Goal: Task Accomplishment & Management: Manage account settings

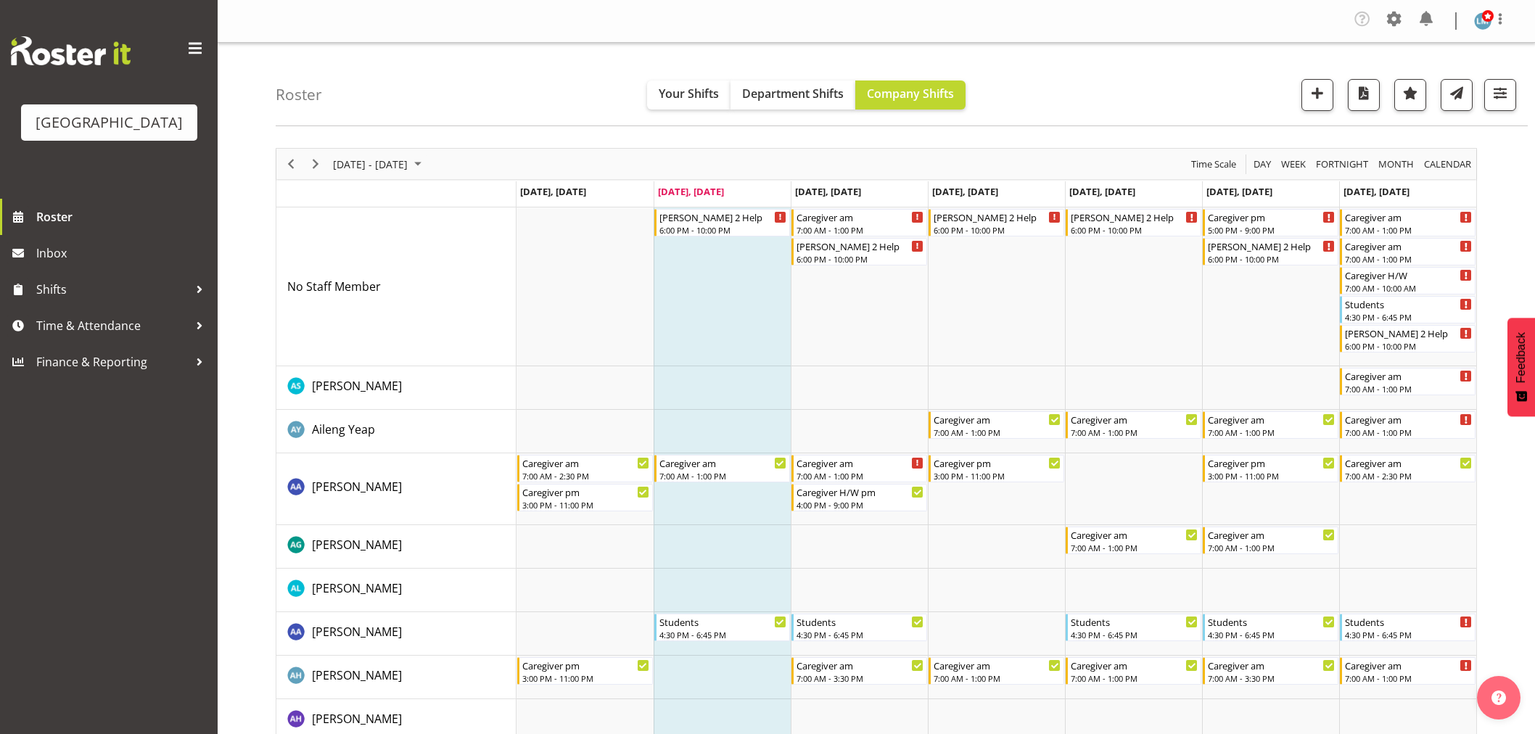
scroll to position [564, 0]
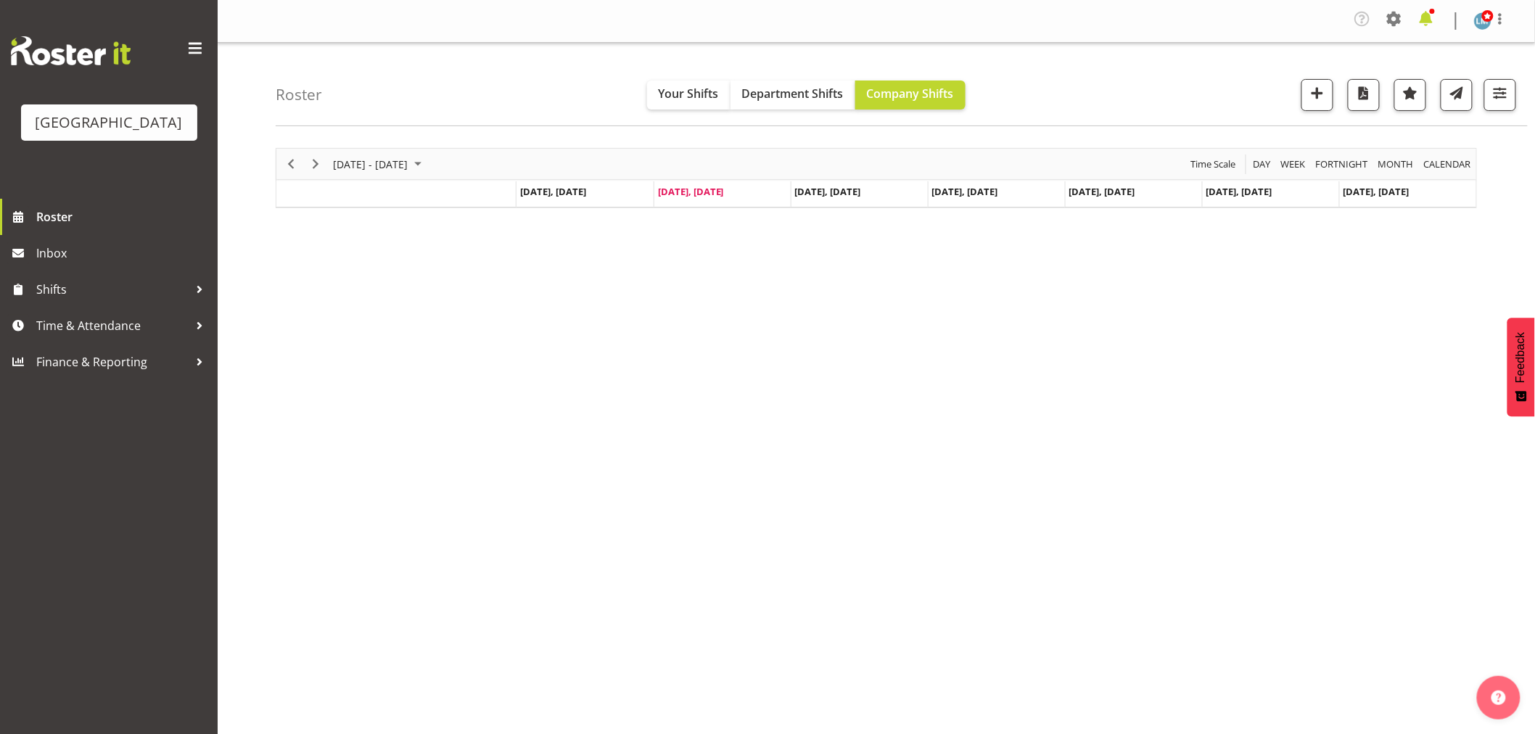
click at [1432, 22] on span at bounding box center [1425, 18] width 23 height 23
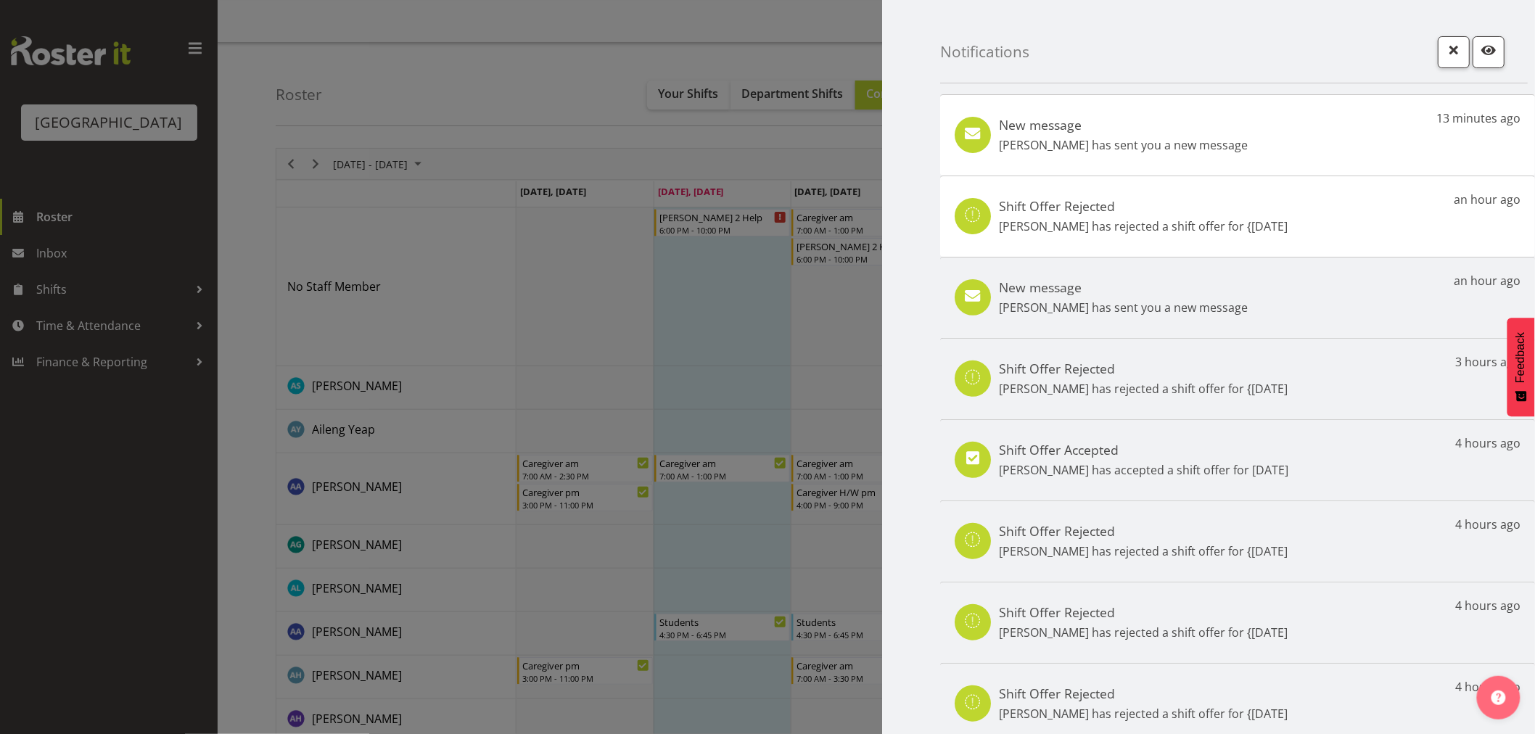
click at [1348, 135] on div "New message Mary Smith has sent you a new message 13 minutes ago" at bounding box center [1237, 134] width 595 height 81
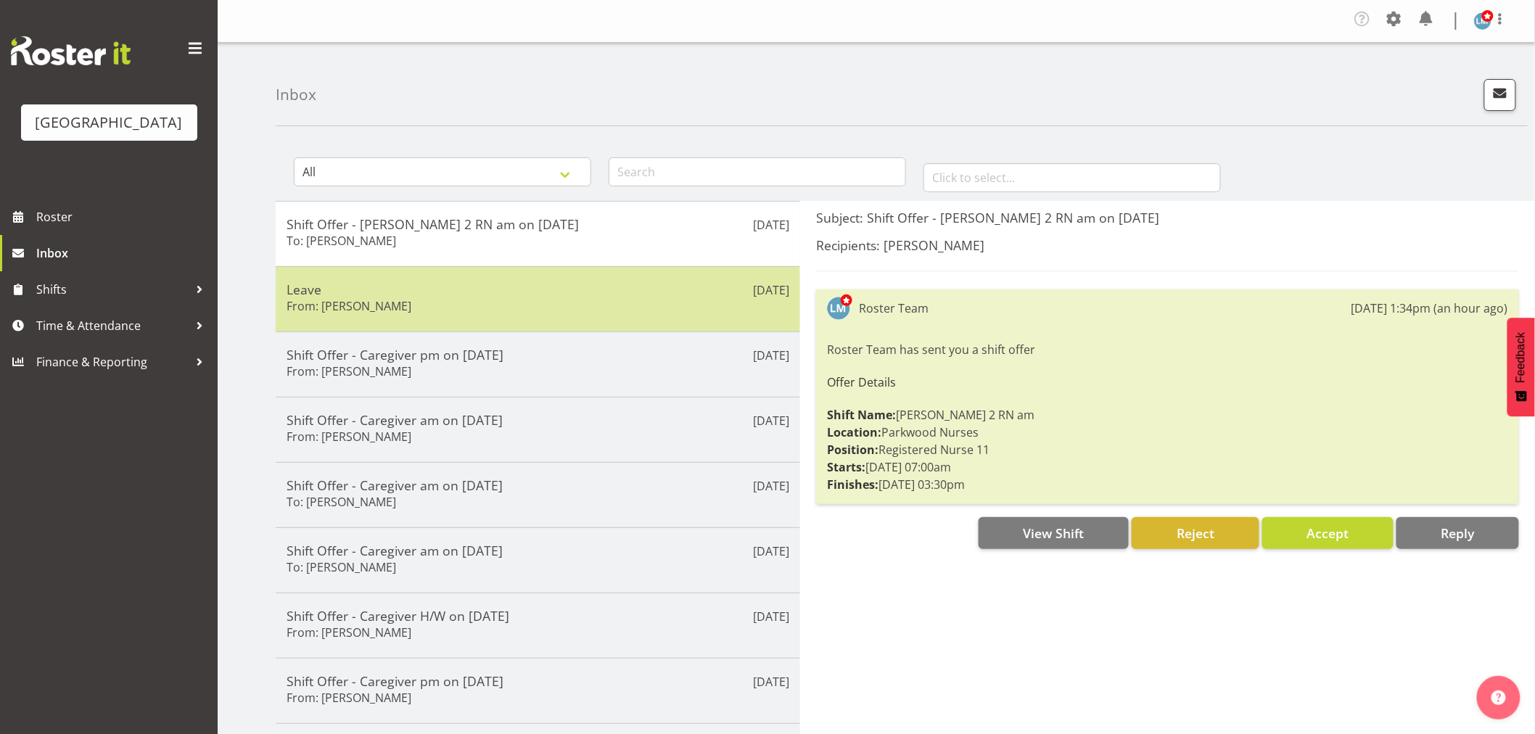
click at [624, 297] on div "Leave From: Mary Smith" at bounding box center [538, 299] width 503 height 36
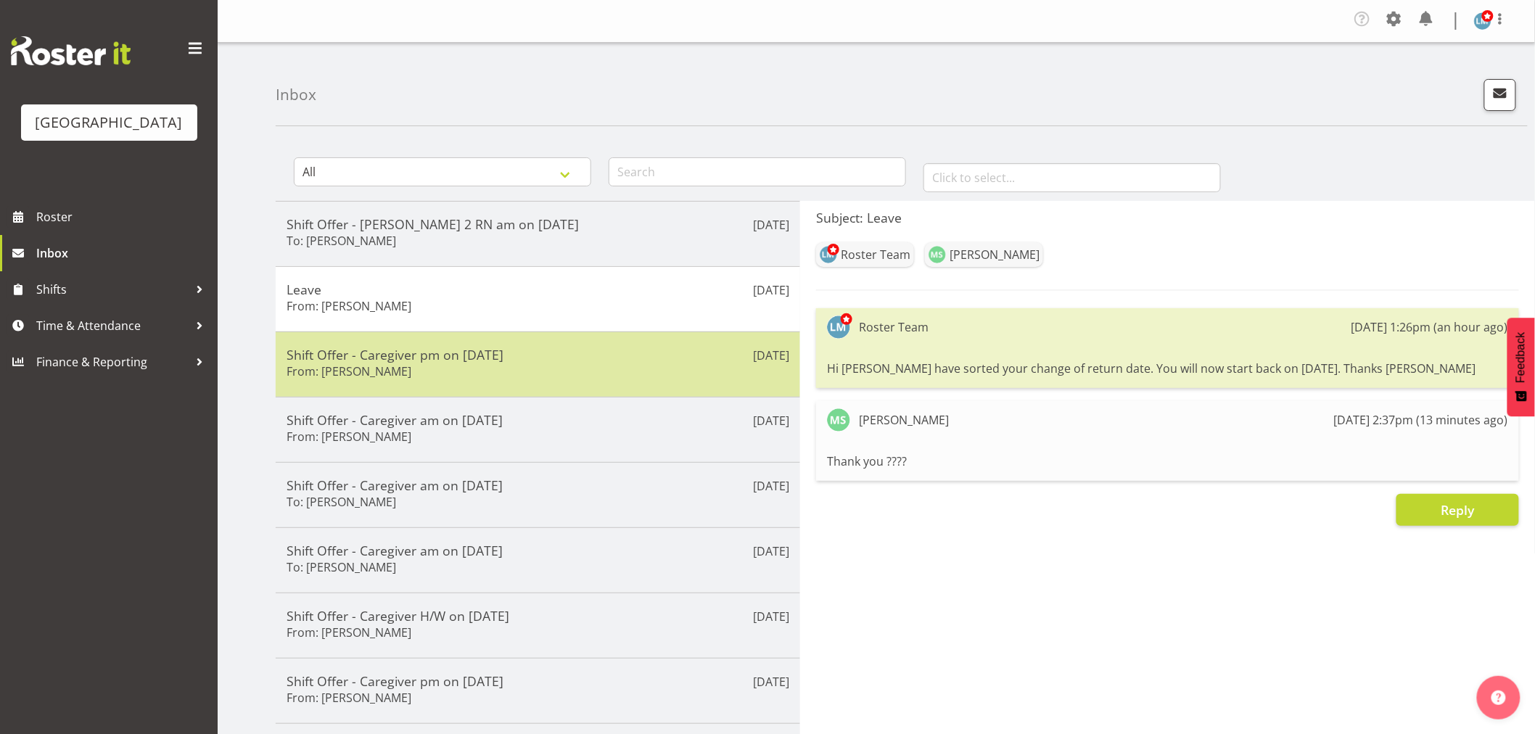
click at [437, 354] on h5 "Shift Offer - Caregiver pm on 06/09/25" at bounding box center [538, 355] width 503 height 16
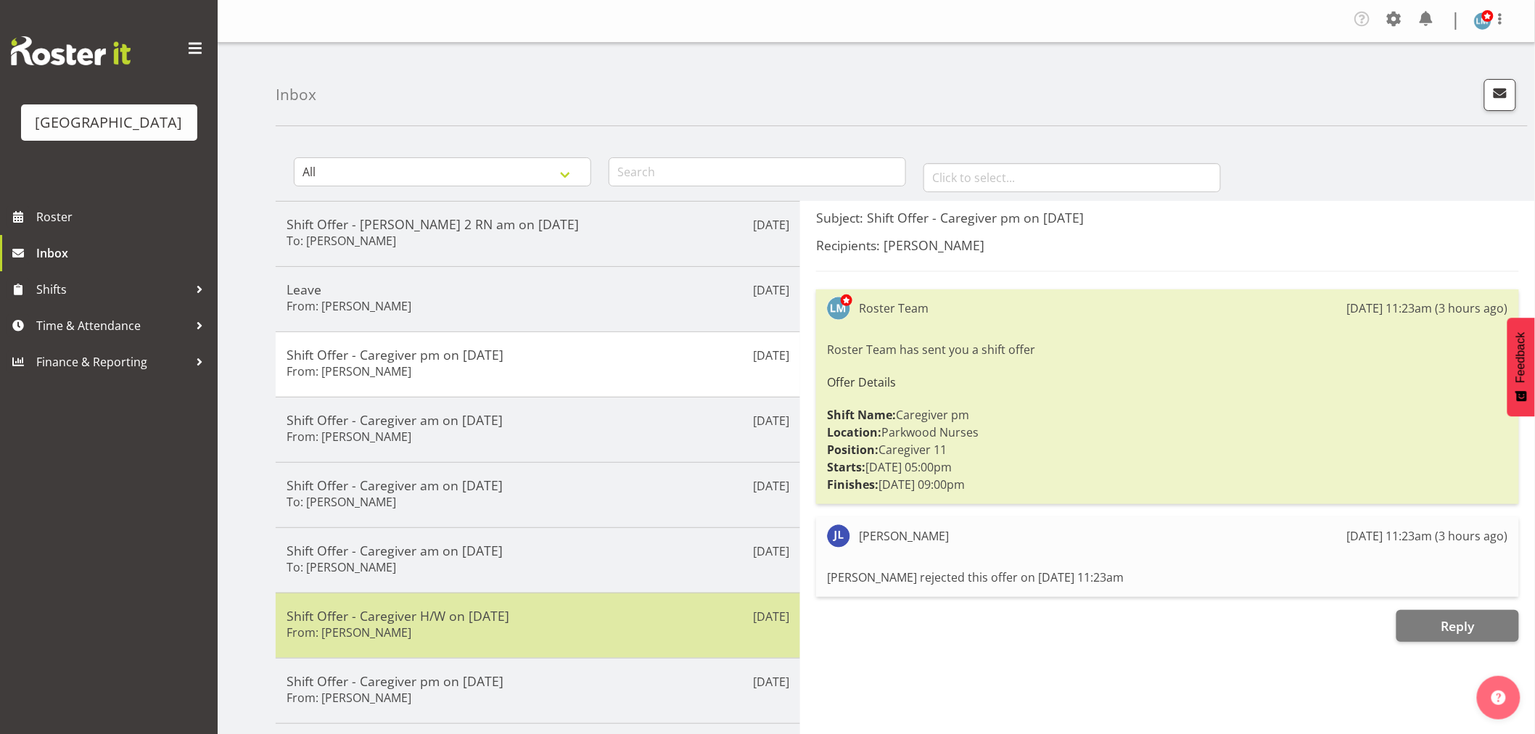
click at [469, 633] on div "Shift Offer - Caregiver H/W on 06/09/25 From: Jamilla Lockyer" at bounding box center [538, 626] width 503 height 36
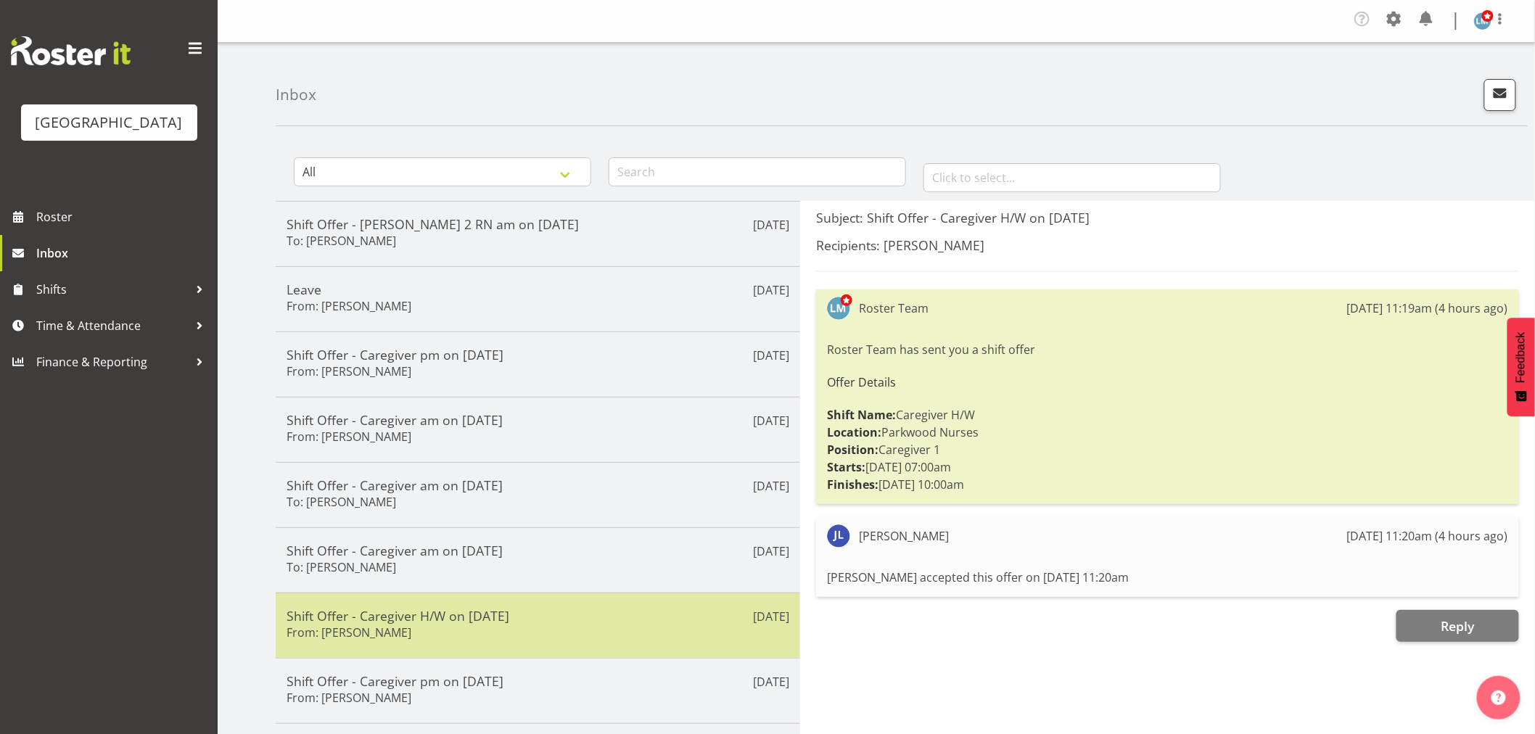
scroll to position [81, 0]
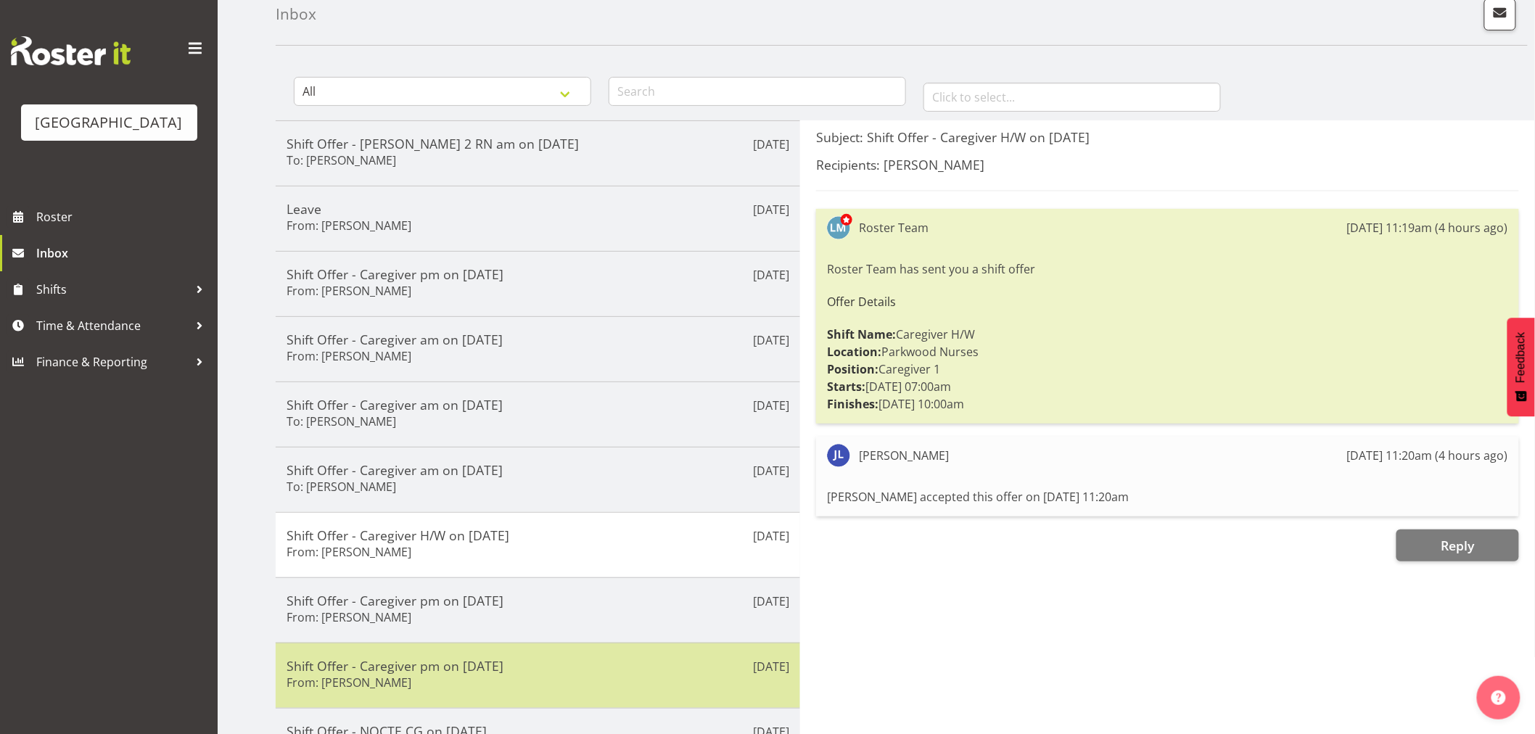
click at [422, 685] on div "Shift Offer - Caregiver pm on 02/09/25 From: Ellis Thackery" at bounding box center [538, 676] width 503 height 36
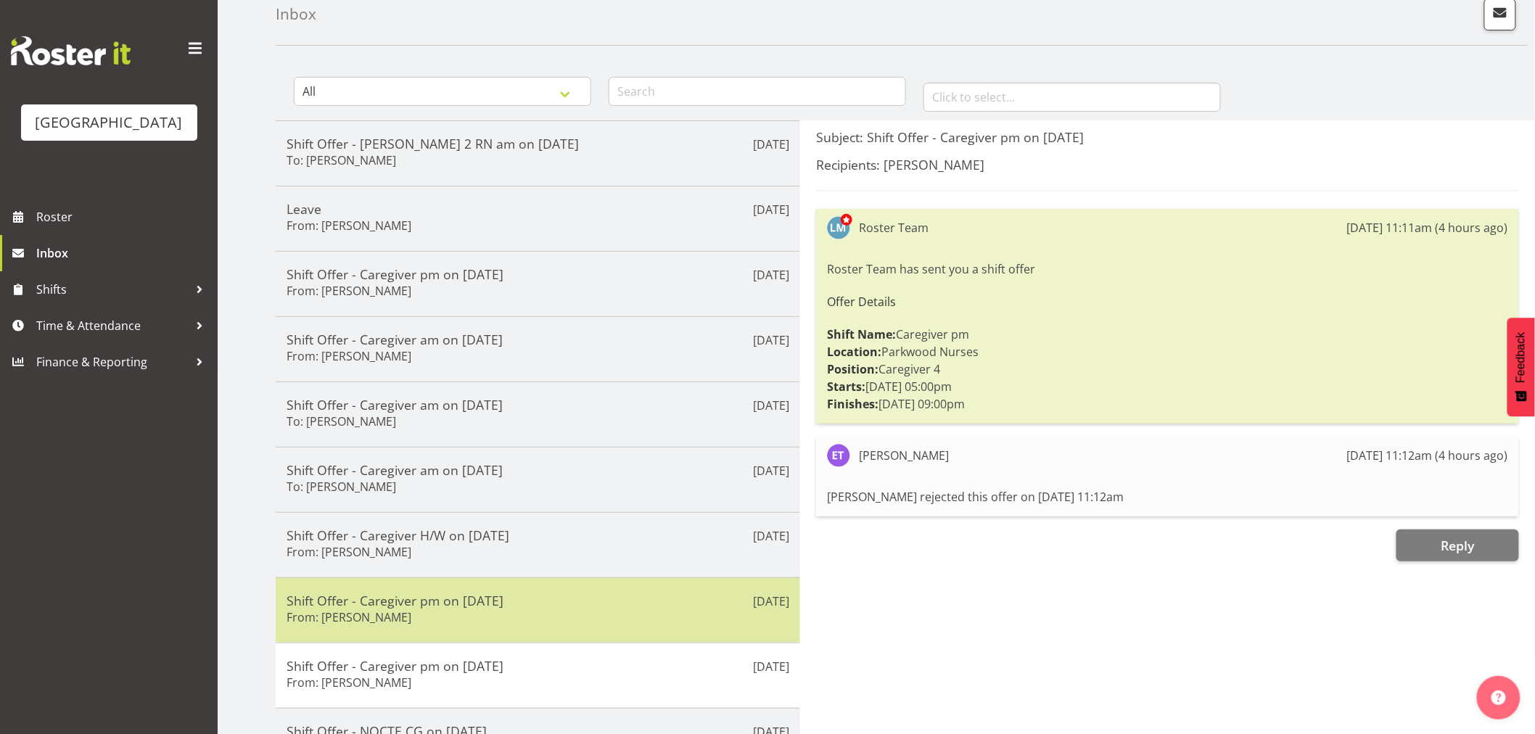
click at [405, 627] on div "Shift Offer - Caregiver pm on 06/09/25 From: Chrislyn-ann Saquilayan" at bounding box center [538, 611] width 503 height 36
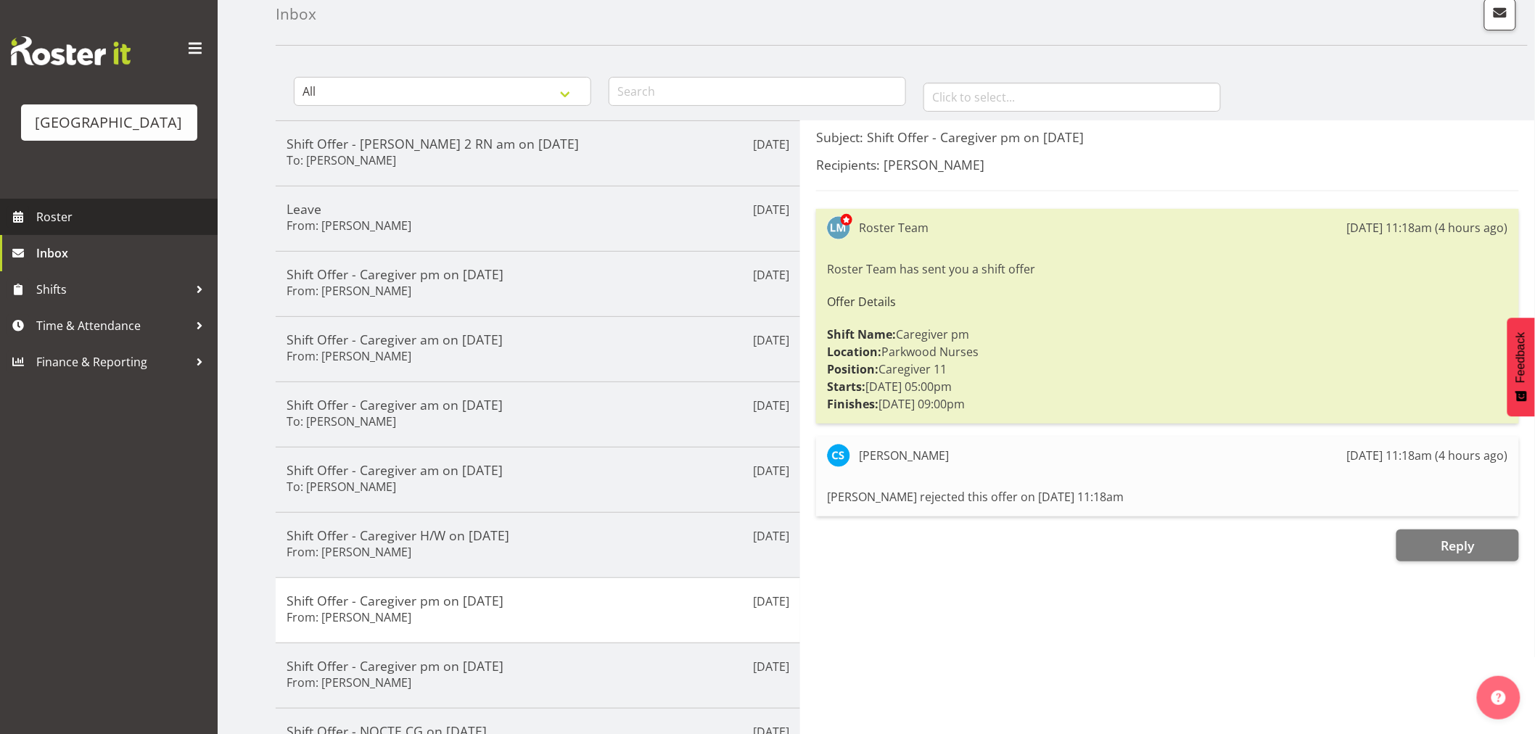
click at [49, 228] on span "Roster" at bounding box center [123, 217] width 174 height 22
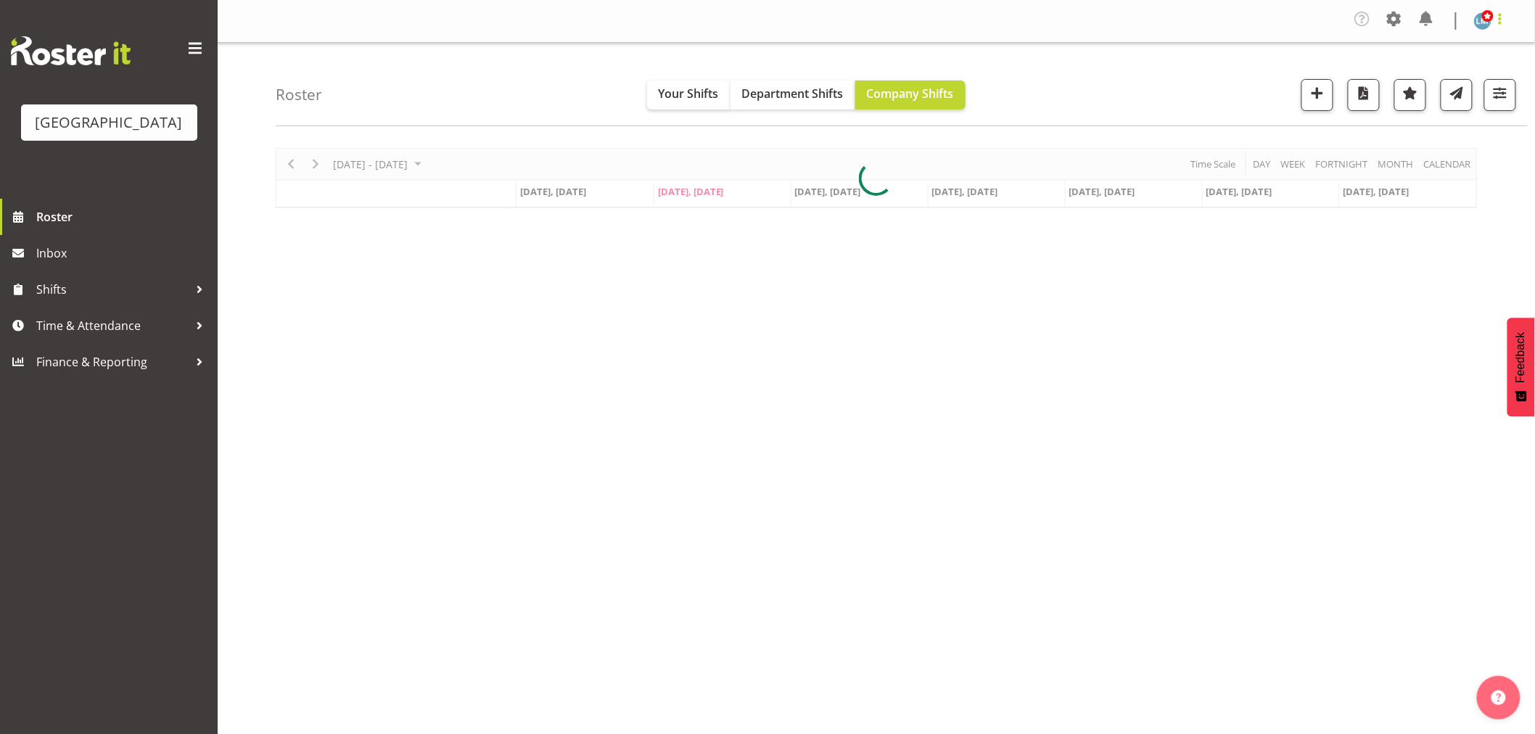
click at [1498, 15] on span at bounding box center [1499, 18] width 17 height 17
click at [1454, 81] on link "Log Out" at bounding box center [1438, 80] width 139 height 26
